Goal: Complete application form

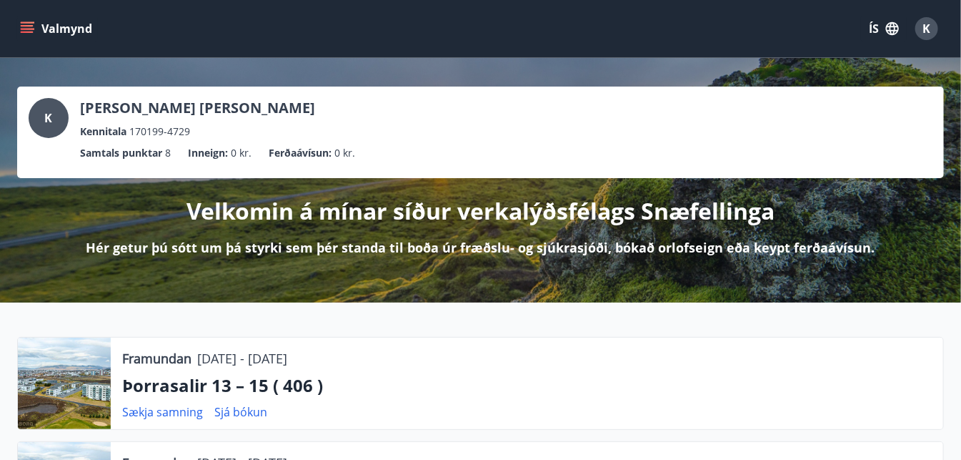
click at [21, 24] on icon "menu" at bounding box center [27, 28] width 14 height 14
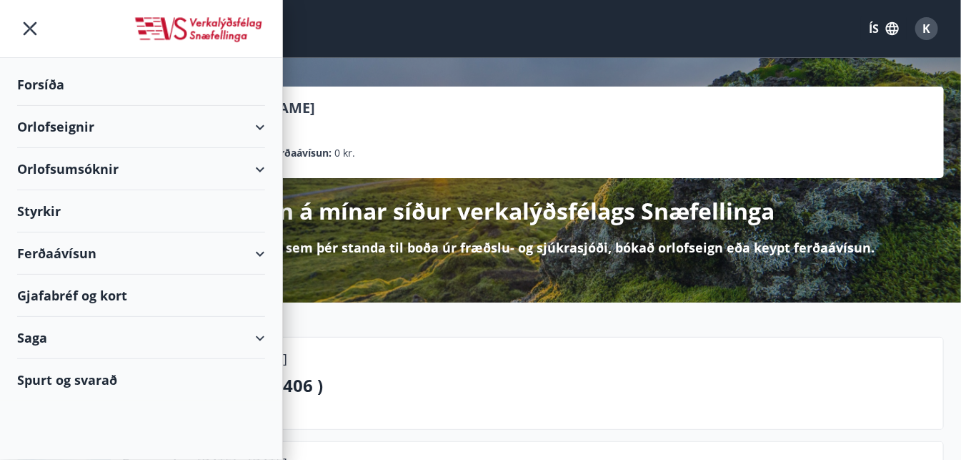
click at [54, 213] on div "Styrkir" at bounding box center [141, 211] width 248 height 42
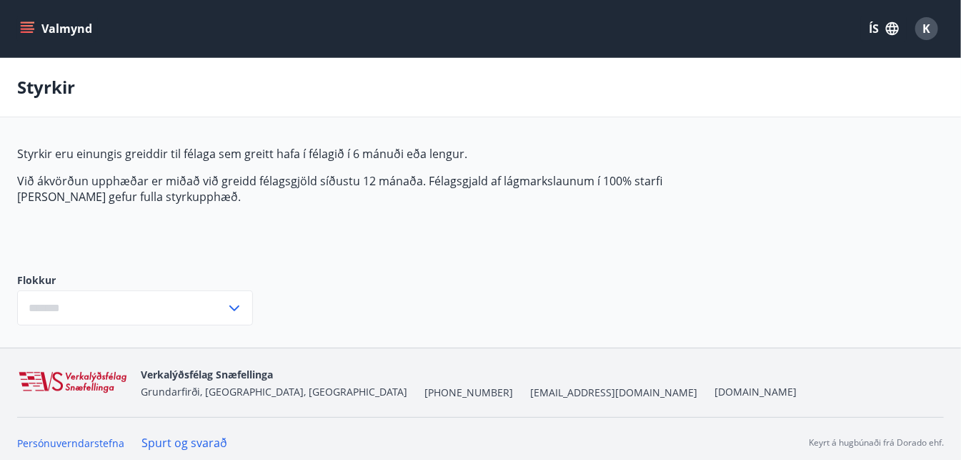
scroll to position [7, 0]
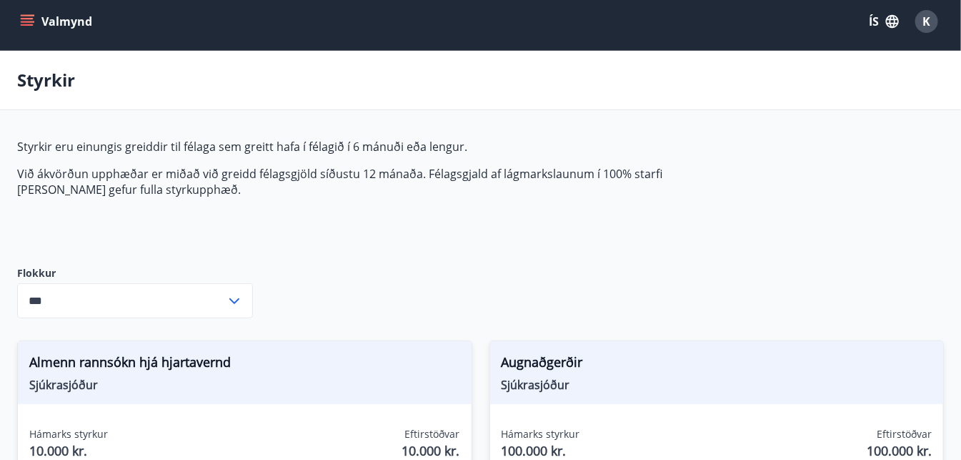
type input "***"
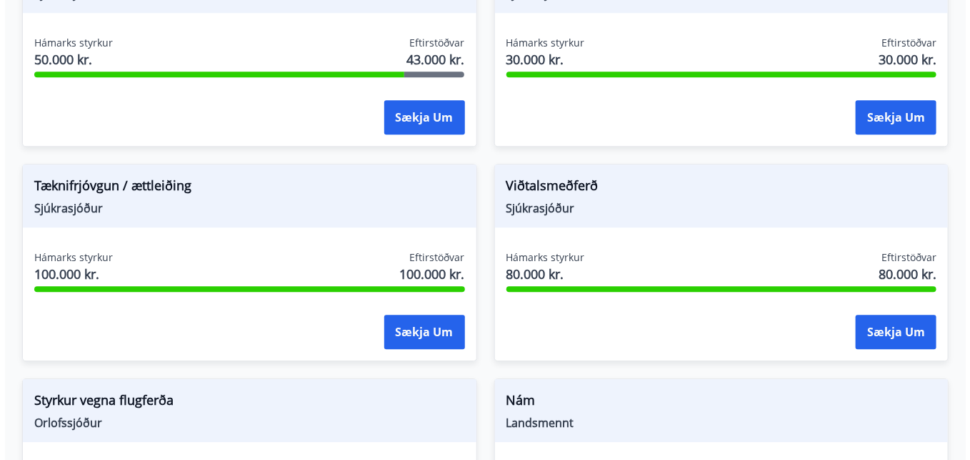
scroll to position [1329, 0]
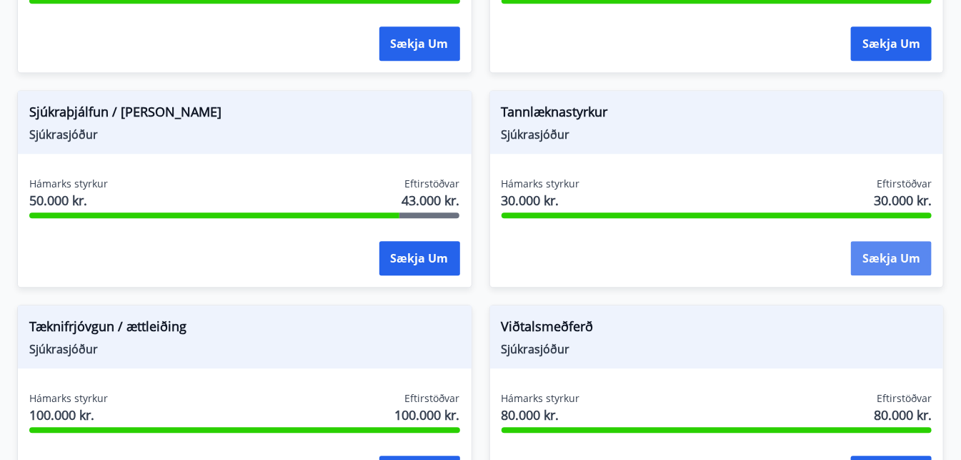
click at [900, 252] on button "Sækja um" at bounding box center [891, 258] width 81 height 34
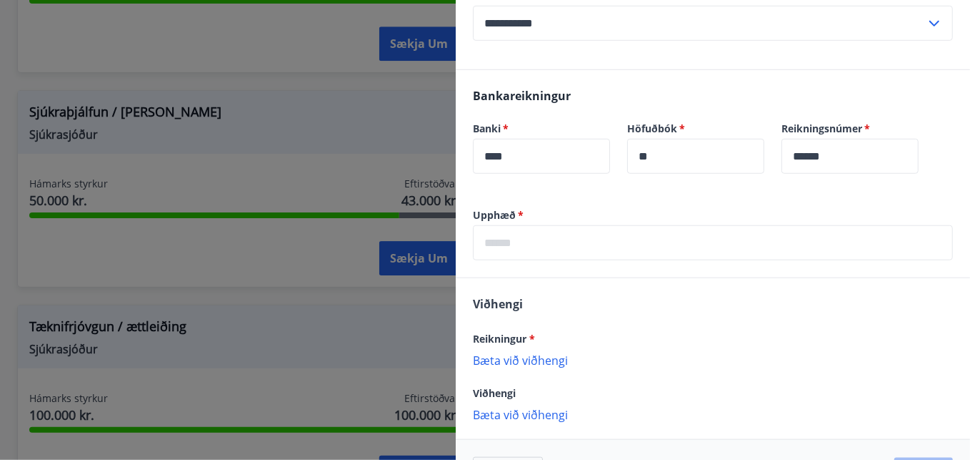
scroll to position [324, 0]
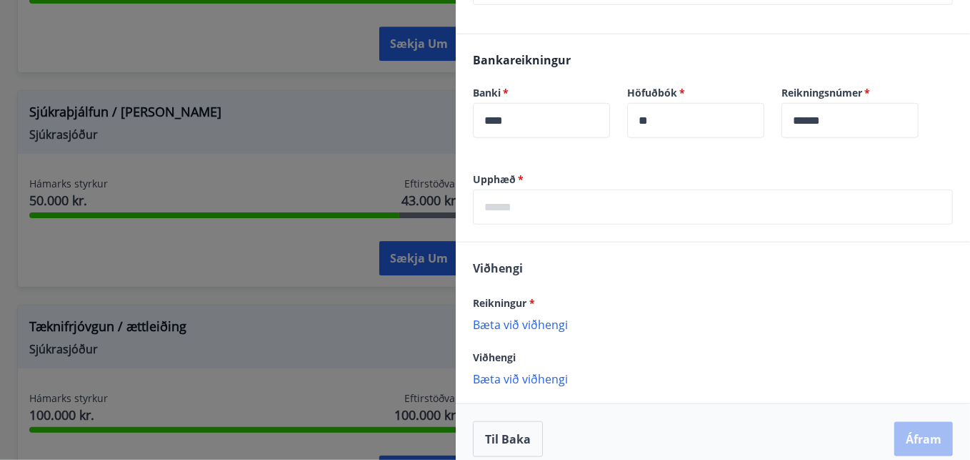
click at [521, 216] on input "text" at bounding box center [713, 206] width 480 height 35
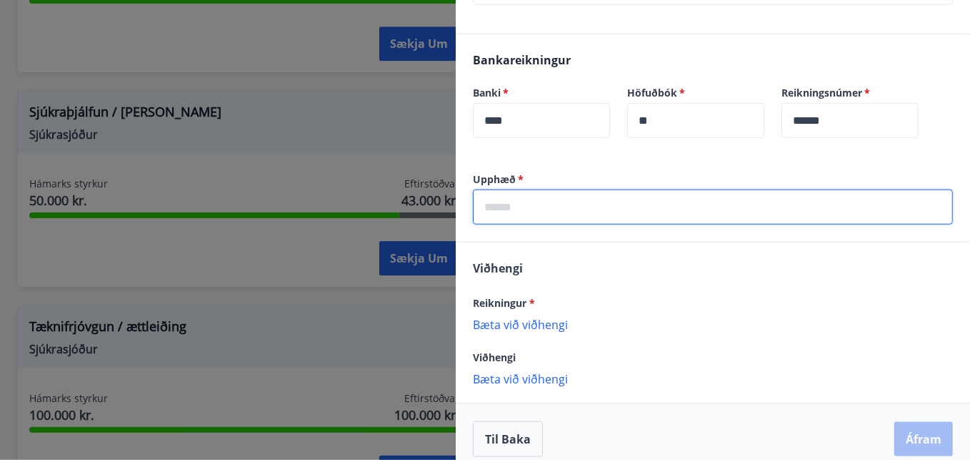
type input "*****"
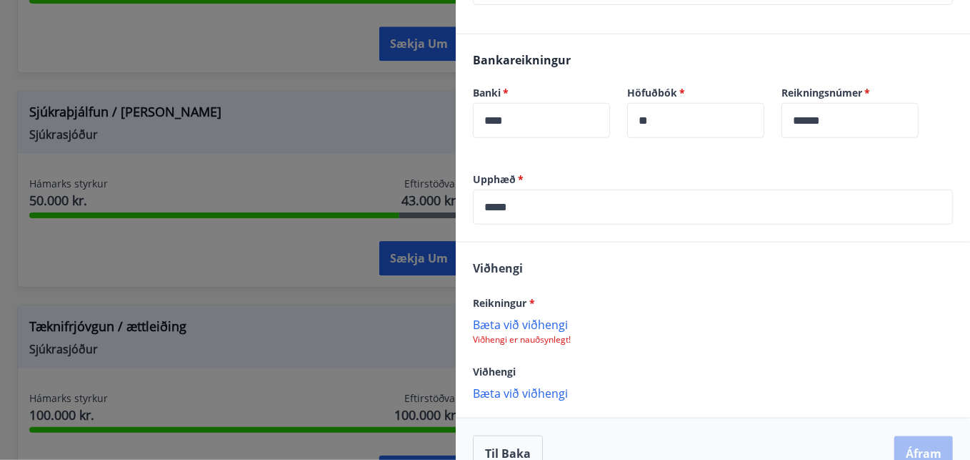
click at [527, 322] on p "Bæta við viðhengi" at bounding box center [713, 324] width 480 height 14
click at [541, 390] on p "Bæta við viðhengi" at bounding box center [713, 394] width 480 height 14
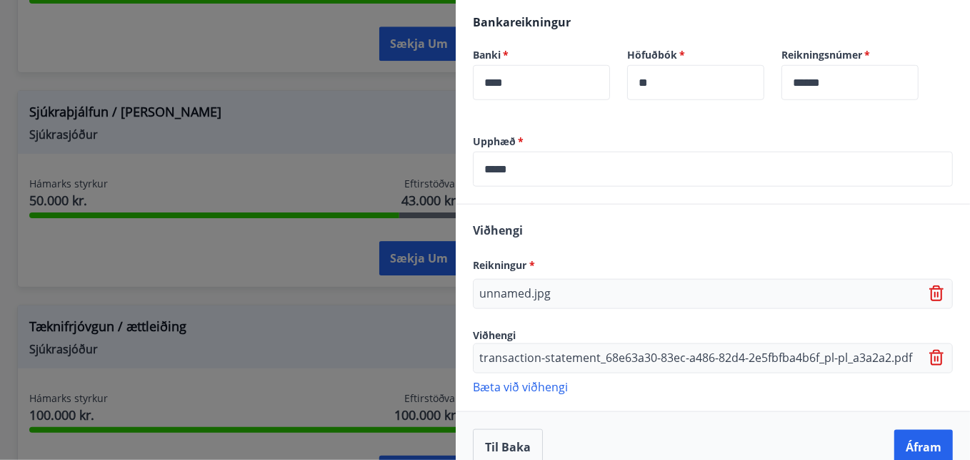
scroll to position [383, 0]
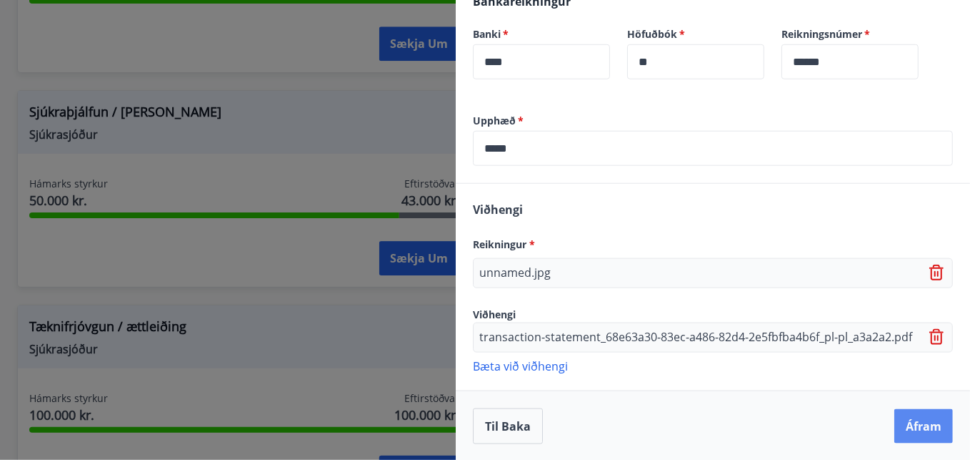
click at [919, 424] on button "Áfram" at bounding box center [924, 426] width 59 height 34
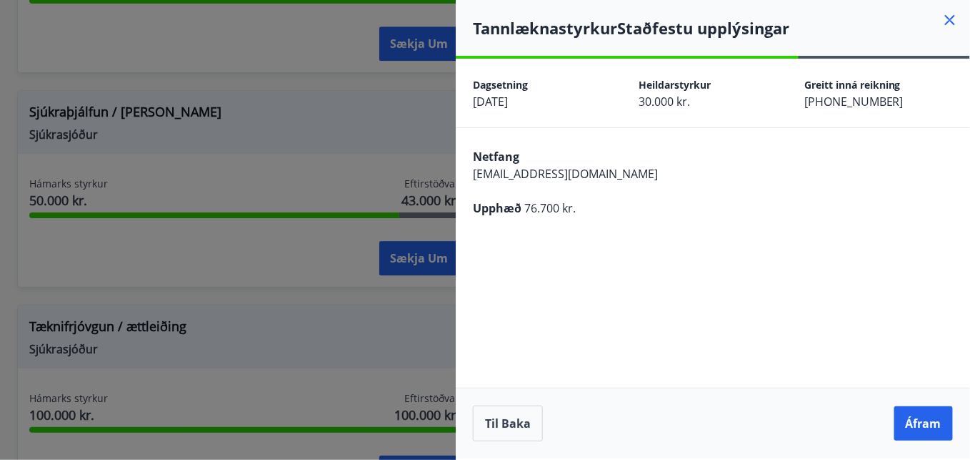
scroll to position [0, 0]
click at [935, 426] on button "Áfram" at bounding box center [924, 423] width 59 height 34
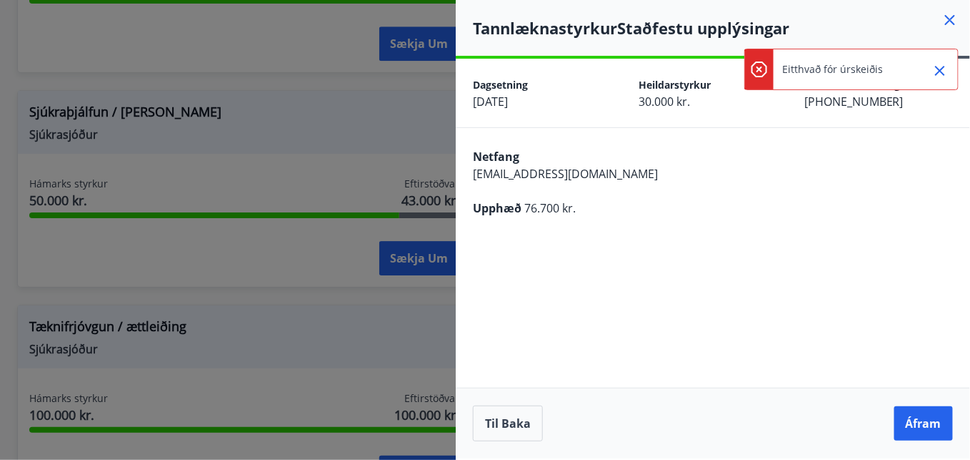
click at [942, 74] on icon "Close" at bounding box center [940, 70] width 17 height 17
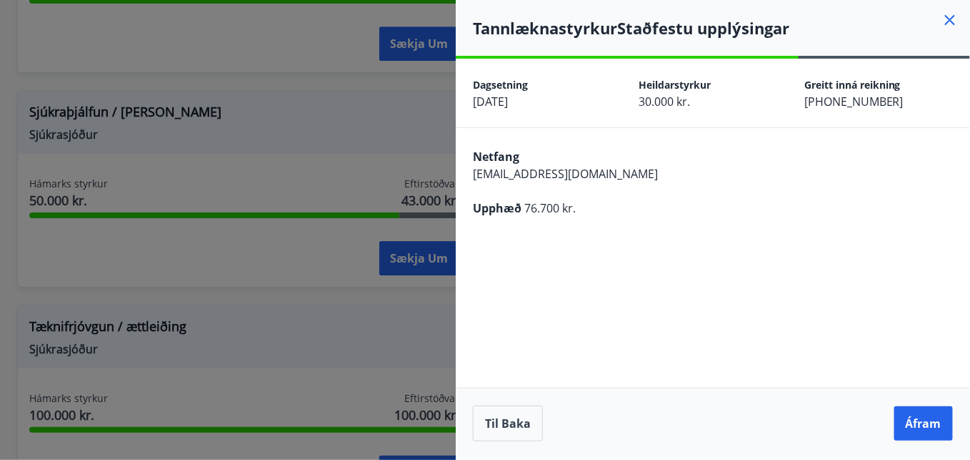
click at [945, 20] on icon at bounding box center [950, 19] width 17 height 17
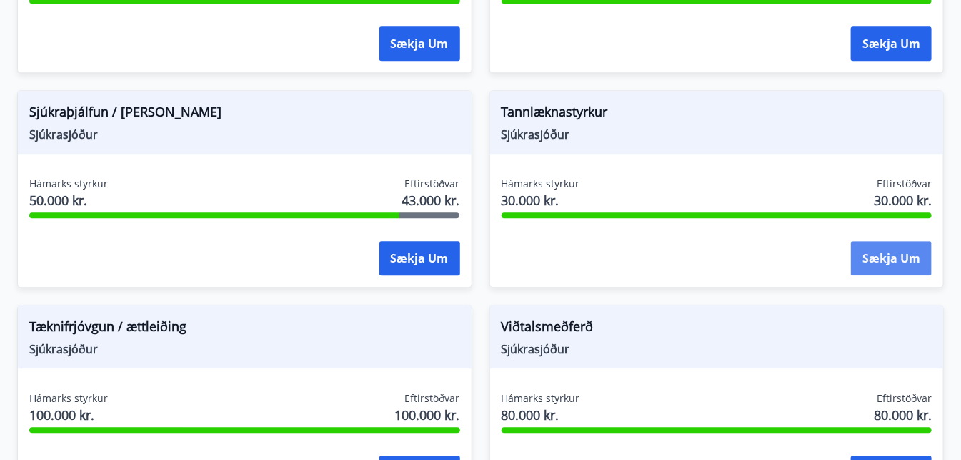
click at [905, 266] on button "Sækja um" at bounding box center [891, 258] width 81 height 34
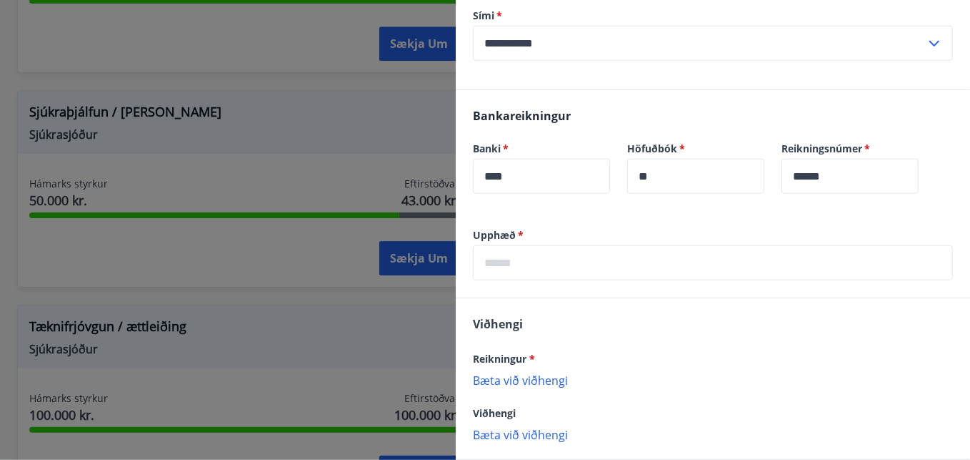
scroll to position [338, 0]
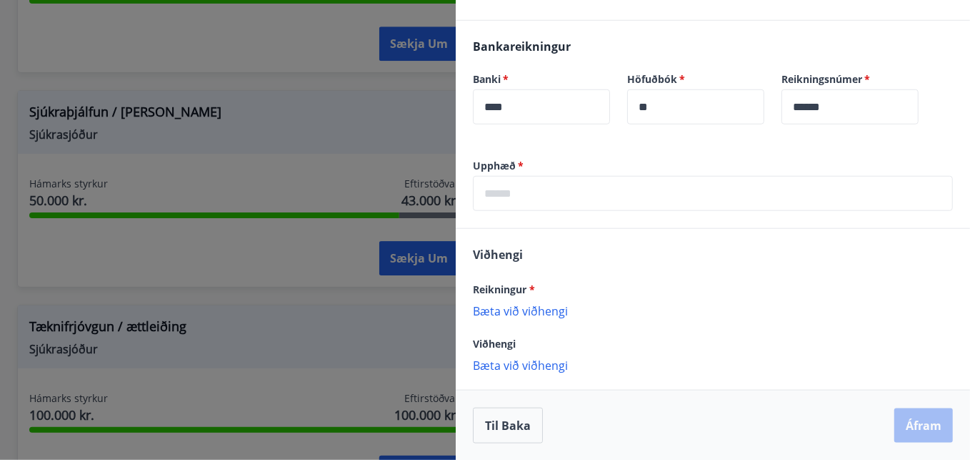
click at [533, 184] on input "text" at bounding box center [713, 193] width 480 height 35
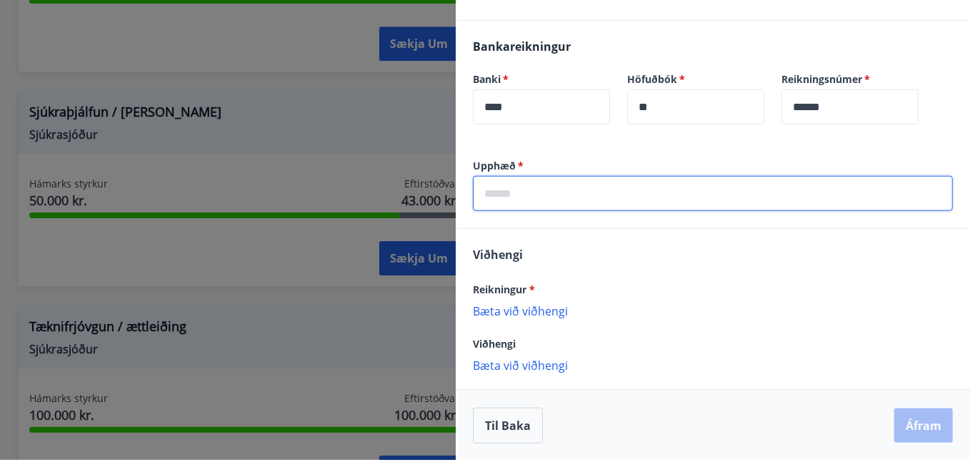
type input "*****"
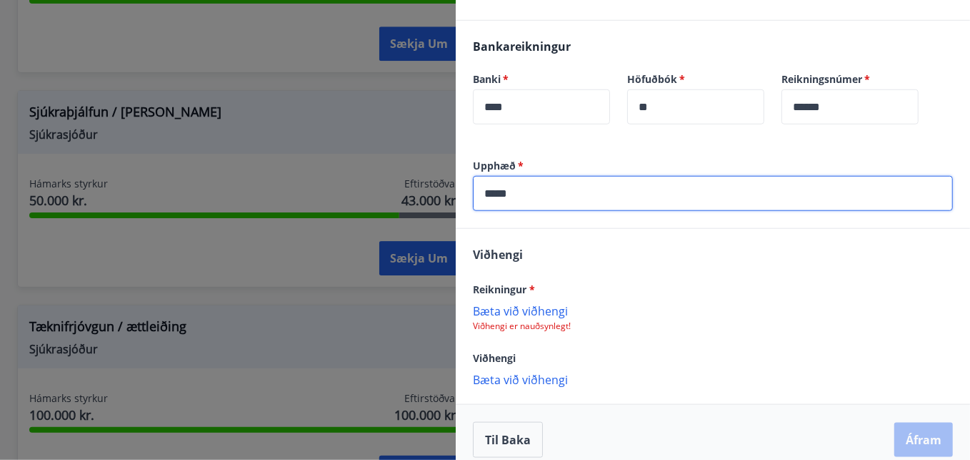
click at [533, 312] on p "Bæta við viðhengi" at bounding box center [713, 310] width 480 height 14
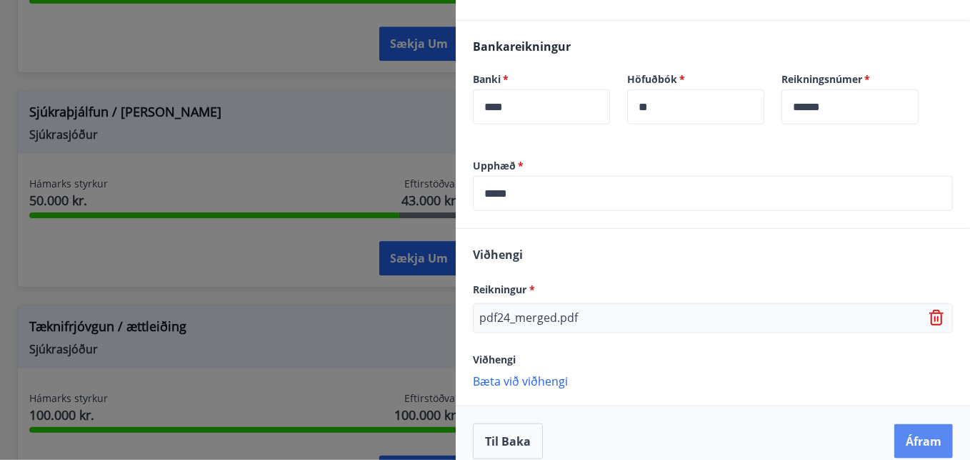
click at [912, 438] on button "Áfram" at bounding box center [924, 441] width 59 height 34
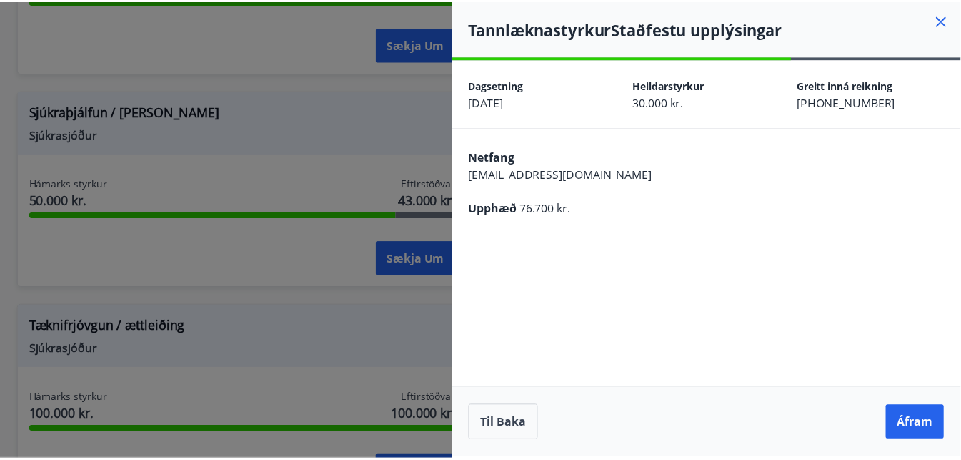
scroll to position [0, 0]
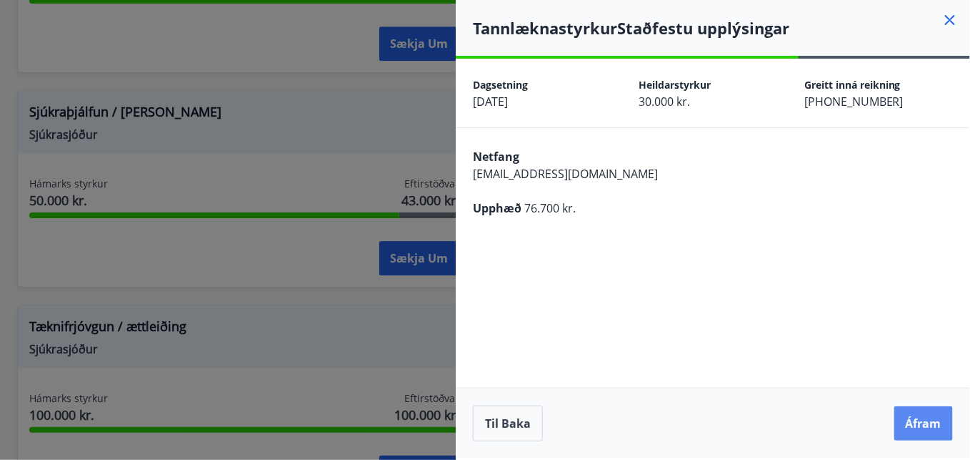
click at [920, 417] on button "Áfram" at bounding box center [924, 423] width 59 height 34
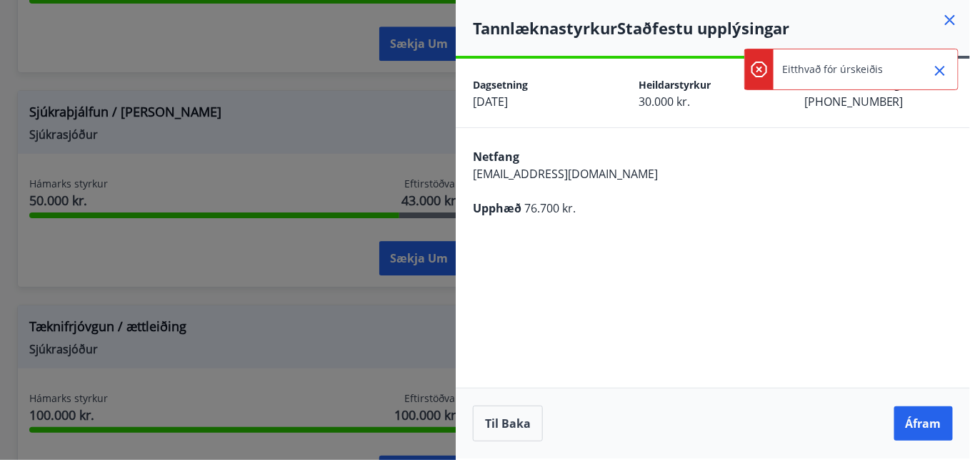
click at [942, 69] on icon "Close" at bounding box center [940, 71] width 10 height 10
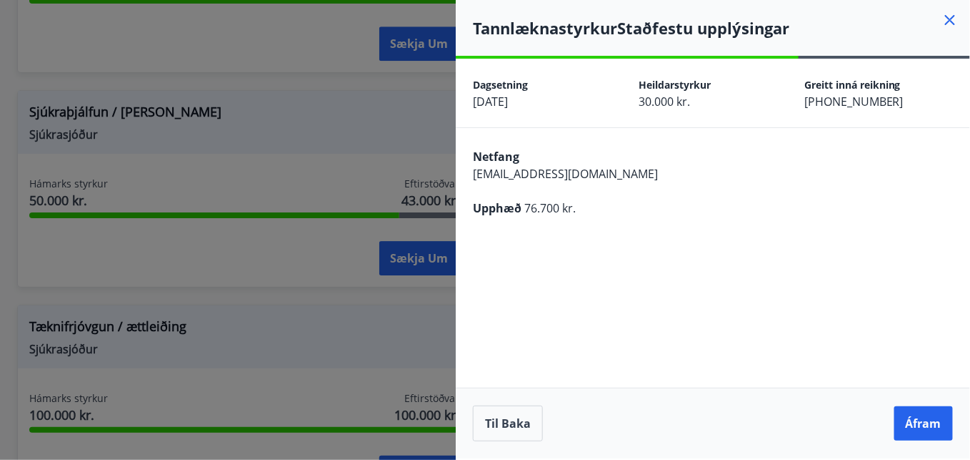
click at [948, 24] on icon at bounding box center [950, 19] width 17 height 17
